Goal: Transaction & Acquisition: Purchase product/service

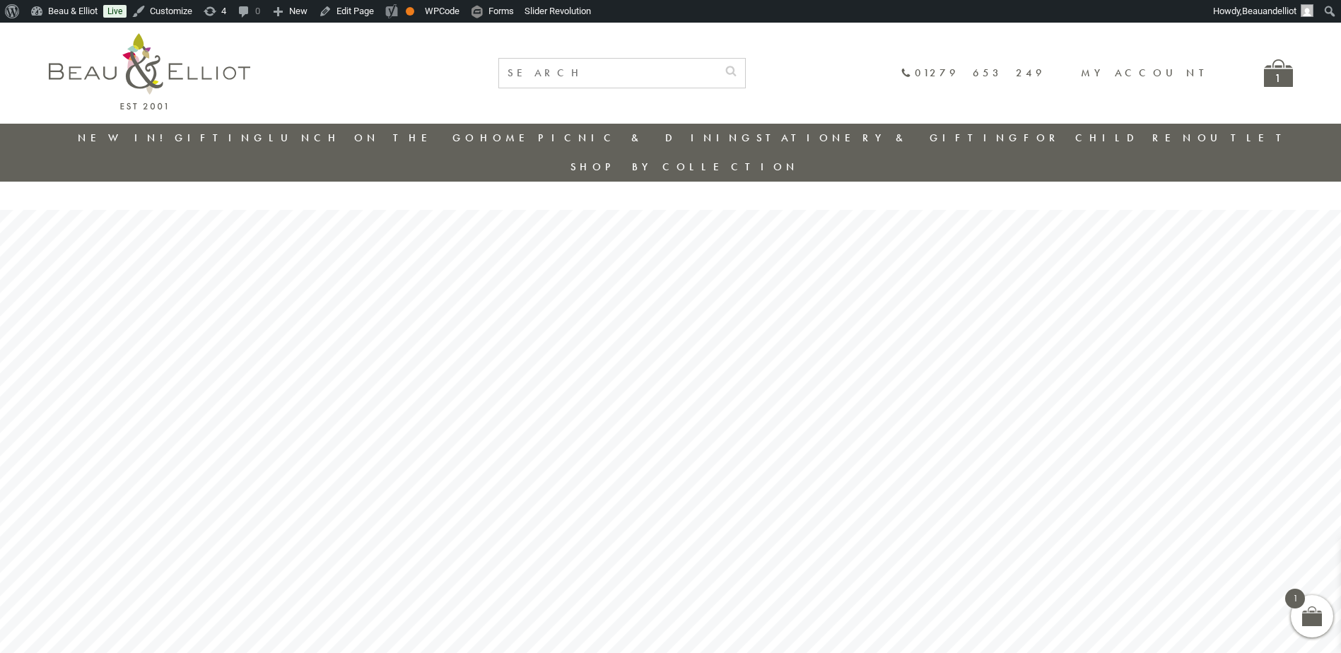
click at [1197, 134] on link "Outlet" at bounding box center [1244, 138] width 94 height 14
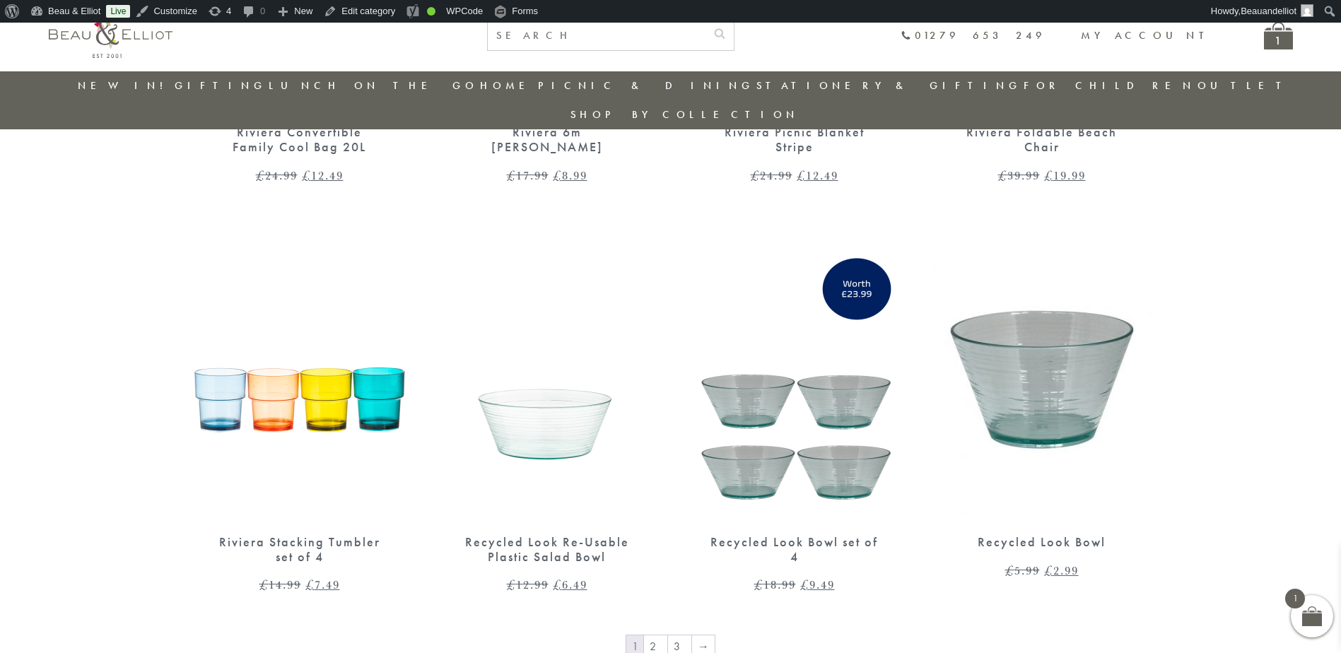
scroll to position [2467, 0]
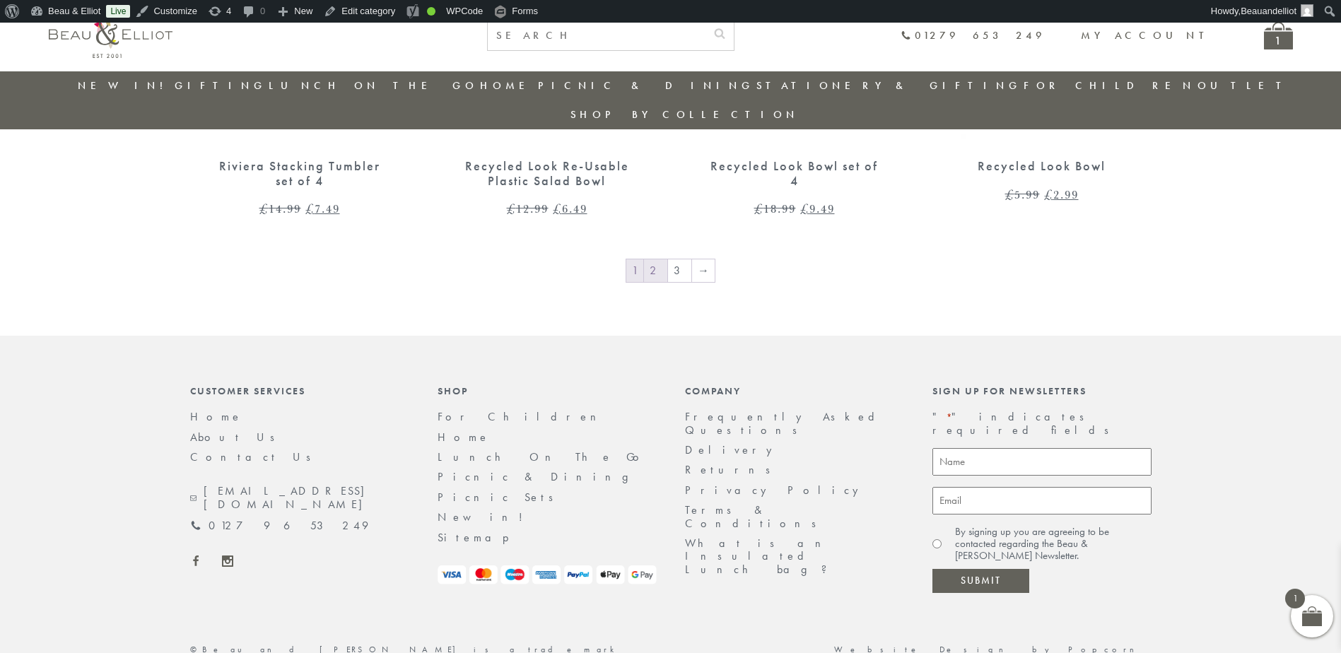
click at [663, 259] on link "2" at bounding box center [655, 270] width 23 height 23
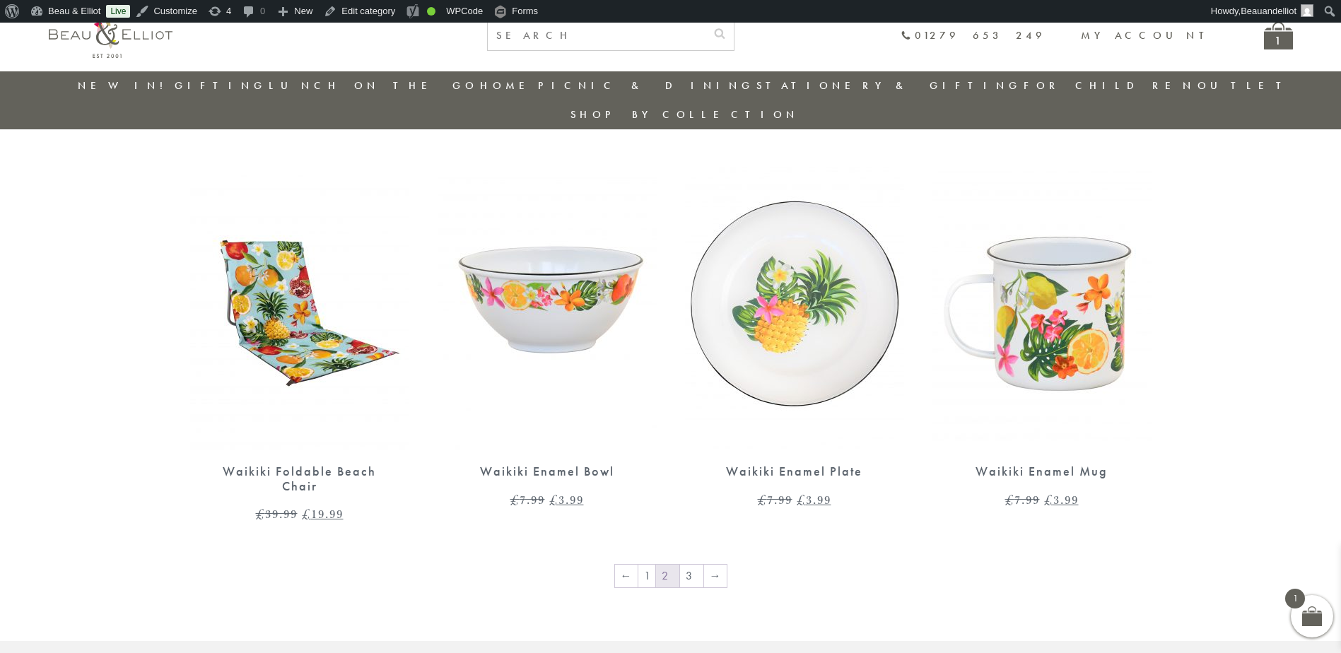
scroll to position [2444, 0]
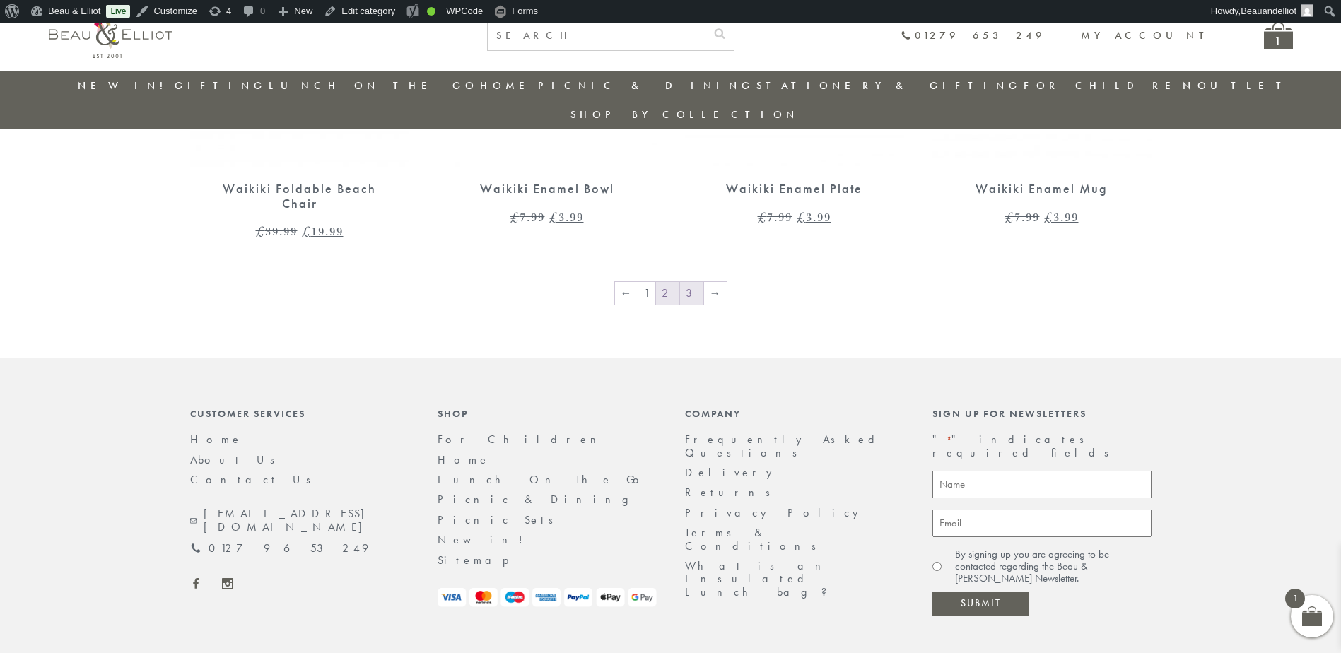
click at [693, 282] on link "3" at bounding box center [691, 293] width 23 height 23
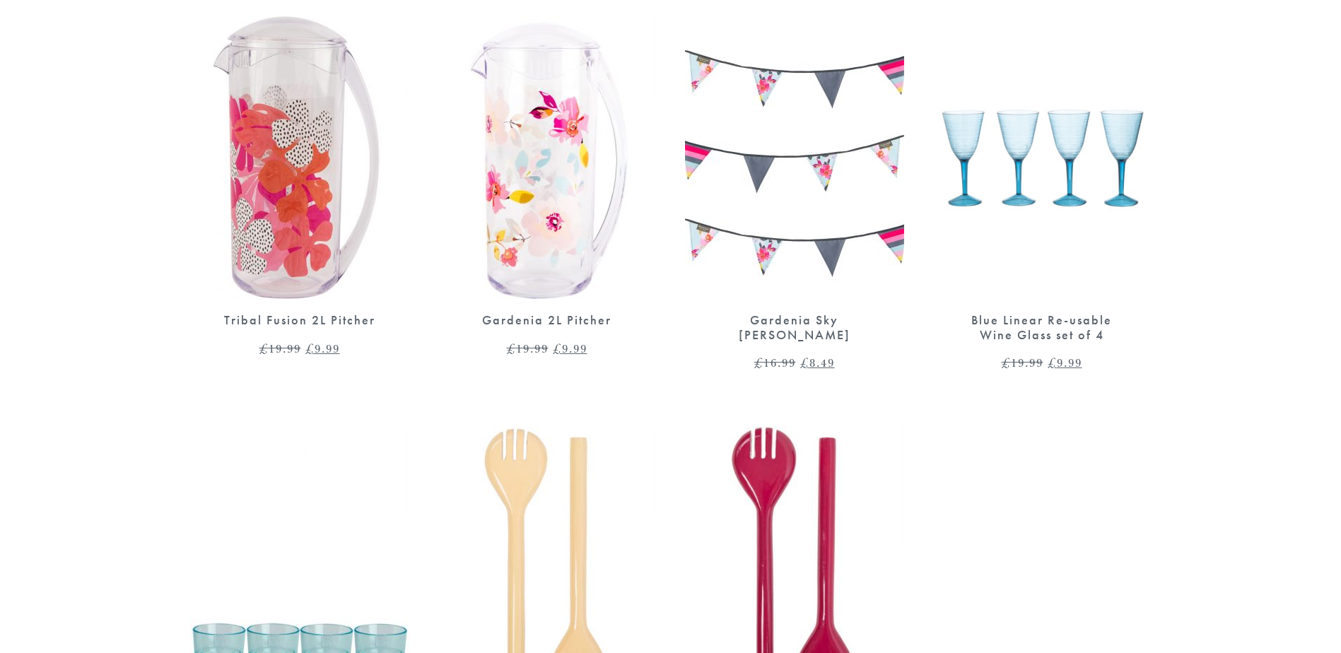
scroll to position [1202, 0]
